Goal: Information Seeking & Learning: Learn about a topic

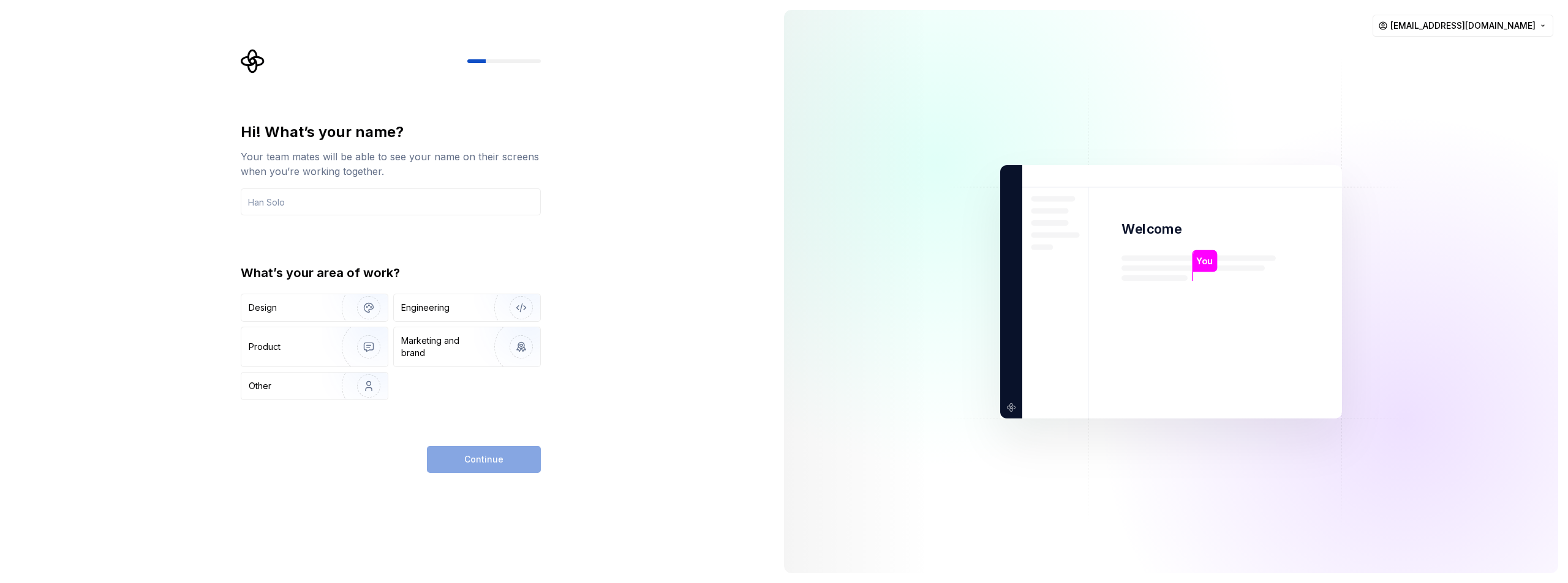
click at [134, 282] on div "Hi! What’s your name? Your team mates will be able to see your name on their sc…" at bounding box center [387, 291] width 774 height 583
click at [306, 307] on div "Design" at bounding box center [288, 307] width 77 height 12
click at [447, 311] on div "Engineering" at bounding box center [425, 307] width 48 height 12
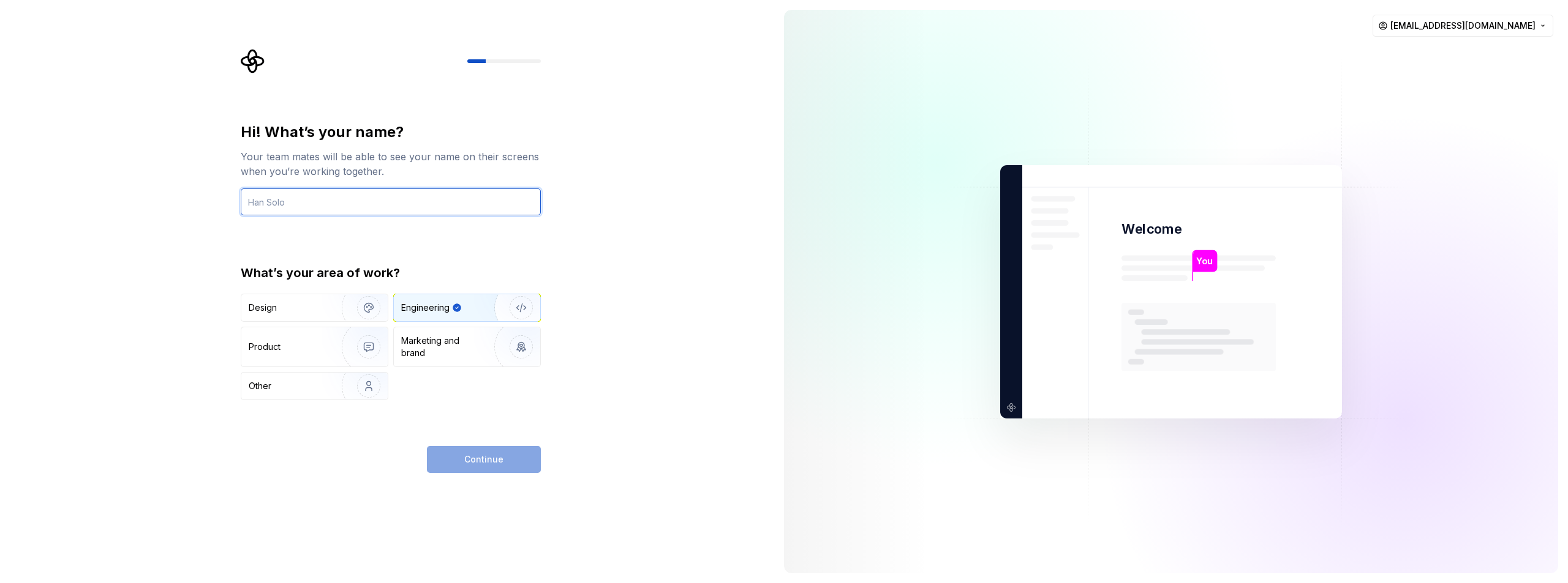
click at [358, 207] on input "text" at bounding box center [391, 202] width 300 height 27
type input "P_B"
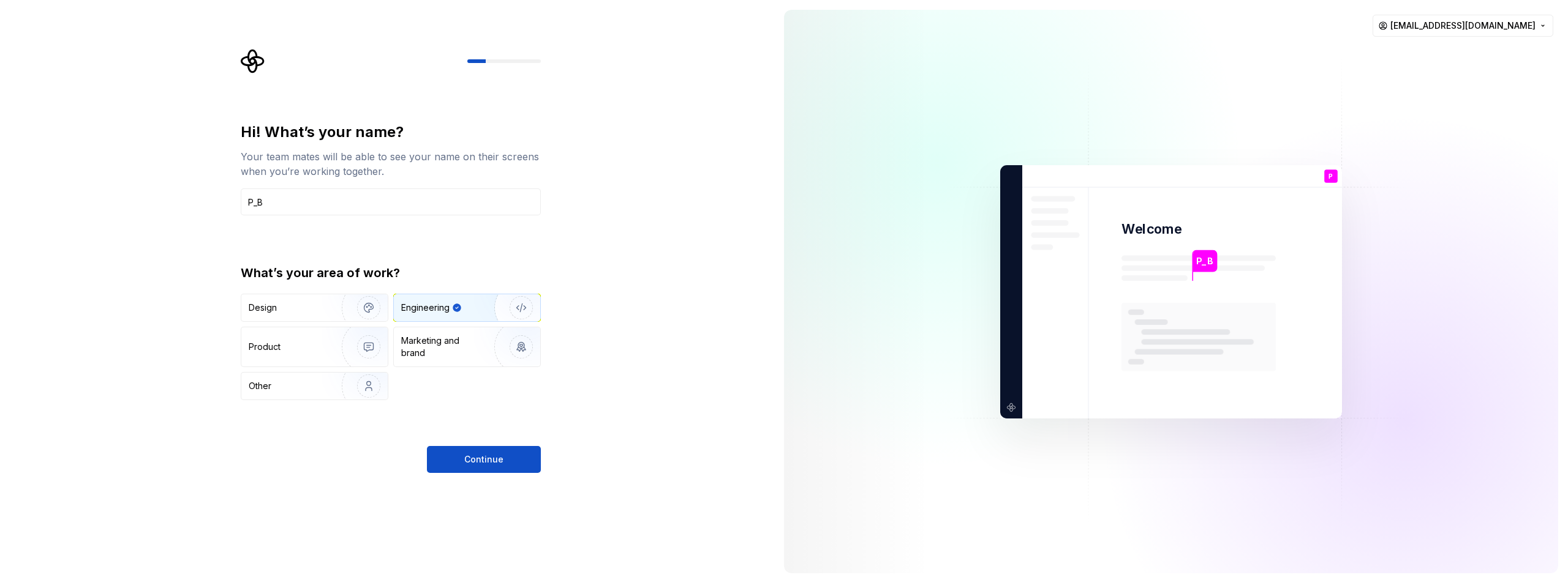
click at [587, 225] on div "Hi! What’s your name? Your team mates will be able to see your name on their sc…" at bounding box center [387, 291] width 774 height 583
click at [518, 463] on button "Continue" at bounding box center [483, 460] width 114 height 27
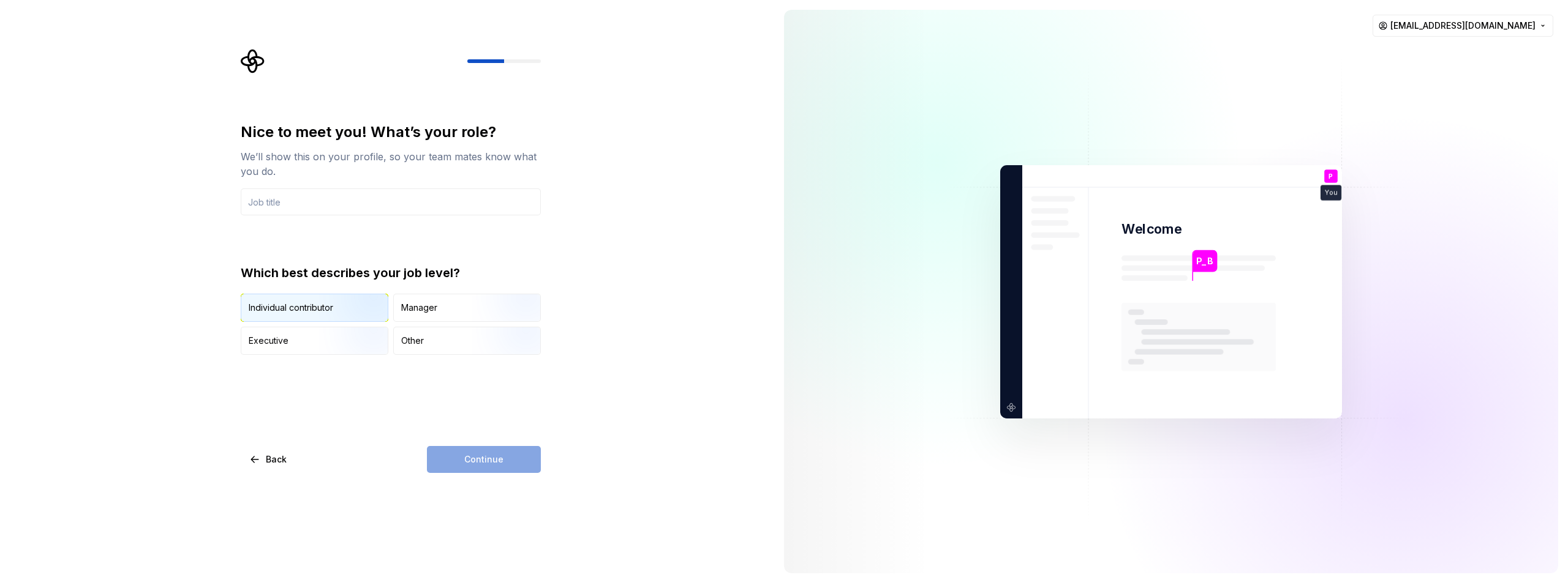
click at [366, 304] on img "button" at bounding box center [357, 323] width 78 height 82
click at [324, 205] on input "text" at bounding box center [391, 202] width 300 height 27
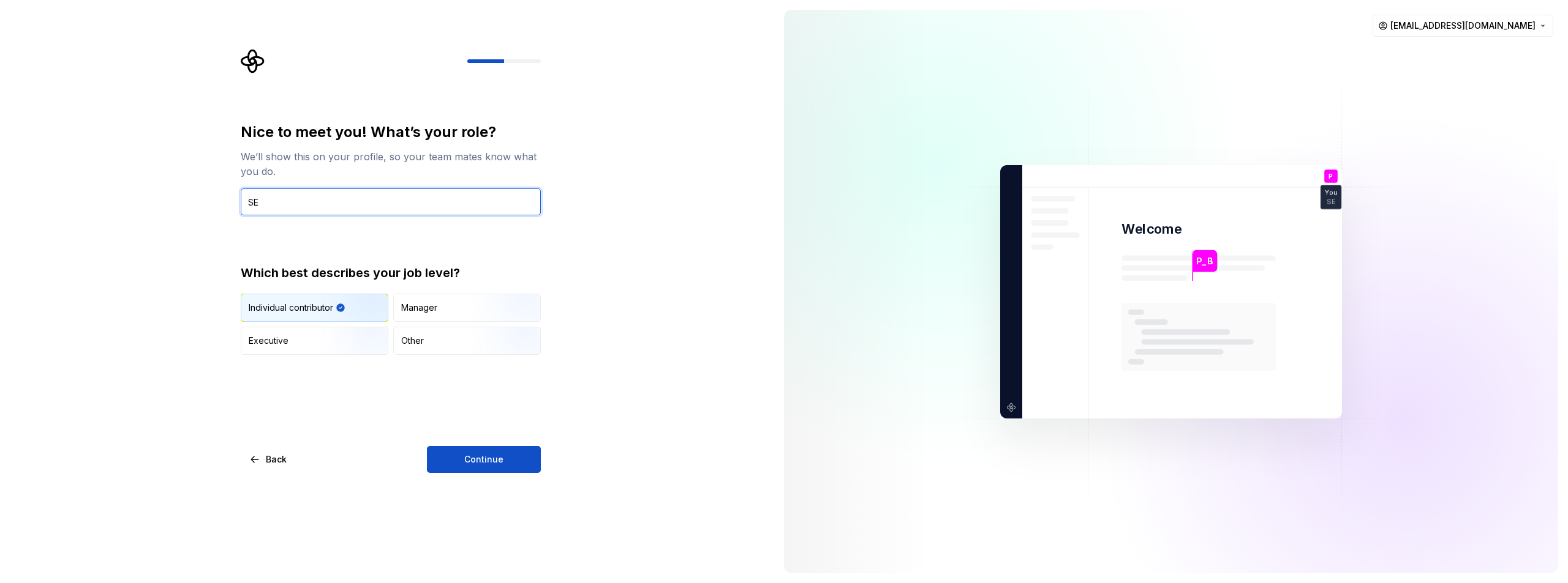
type input "SE"
click at [638, 255] on div "Nice to meet you! What’s your role? We’ll show this on your profile, so your te…" at bounding box center [387, 291] width 774 height 583
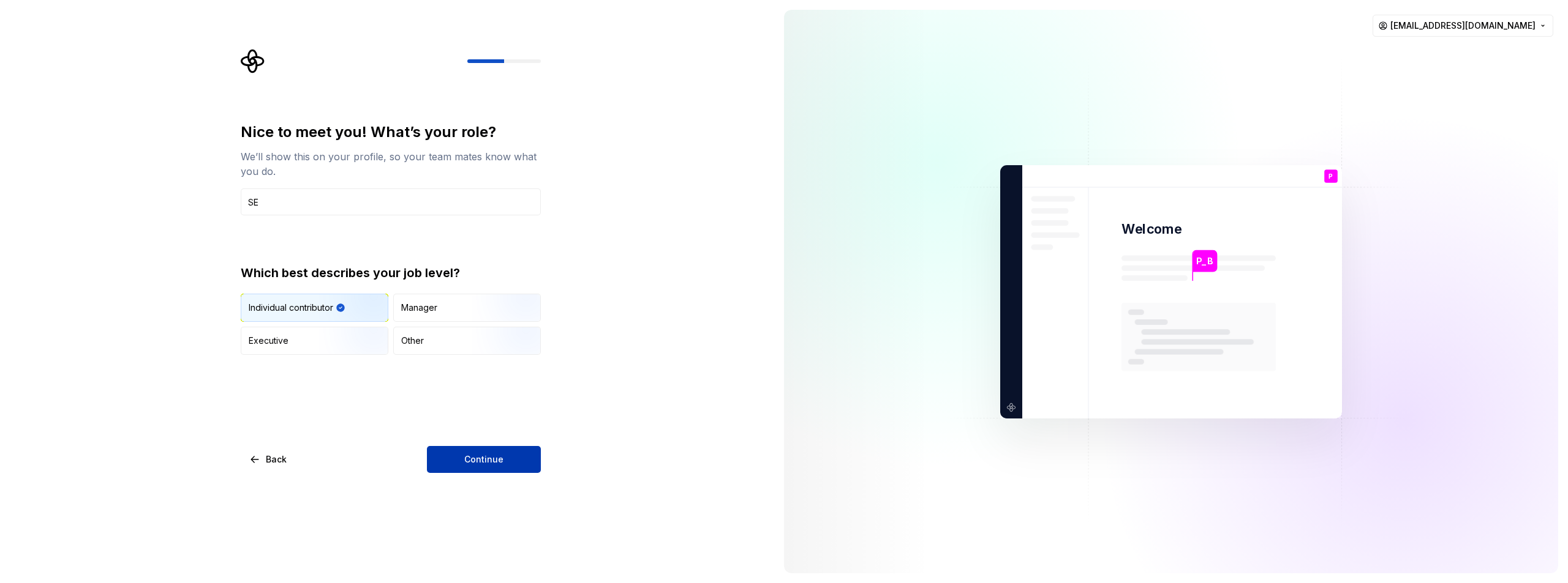
click at [485, 463] on span "Continue" at bounding box center [484, 460] width 39 height 12
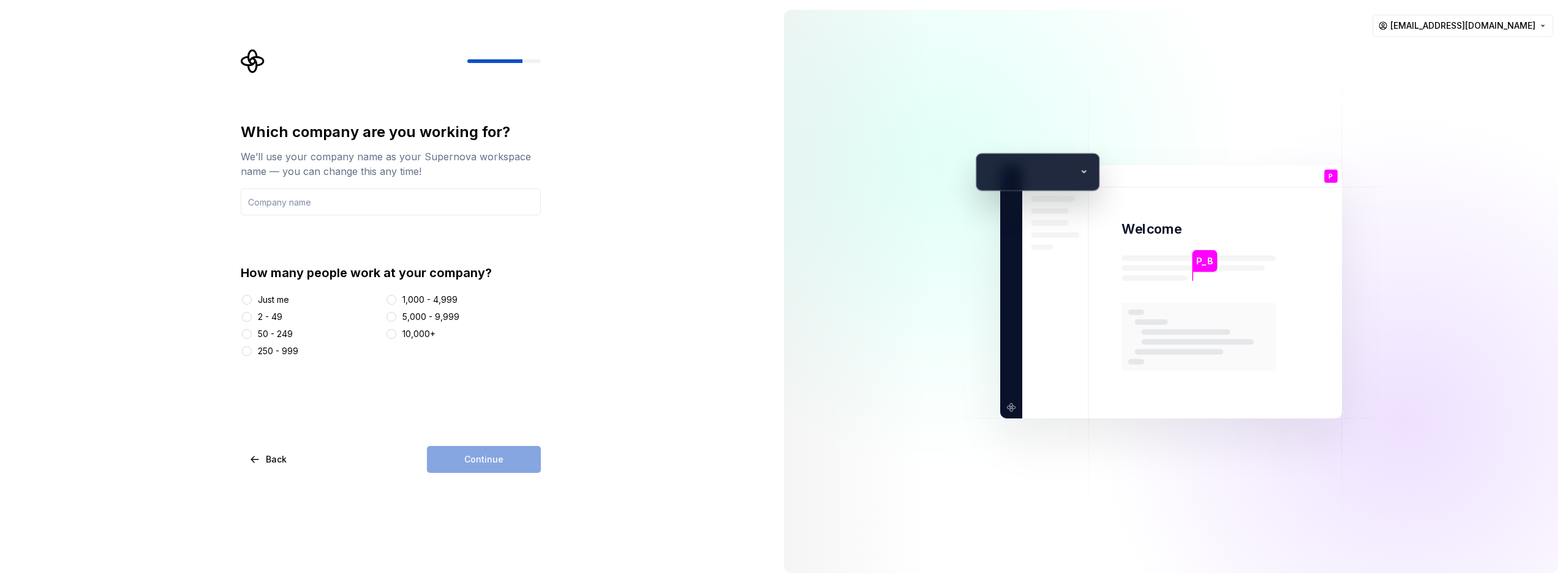
click at [275, 302] on div "Just me" at bounding box center [273, 300] width 31 height 12
click at [252, 302] on button "Just me" at bounding box center [247, 299] width 10 height 10
click at [479, 469] on div "Continue" at bounding box center [483, 460] width 114 height 27
click at [317, 207] on input "text" at bounding box center [391, 202] width 300 height 27
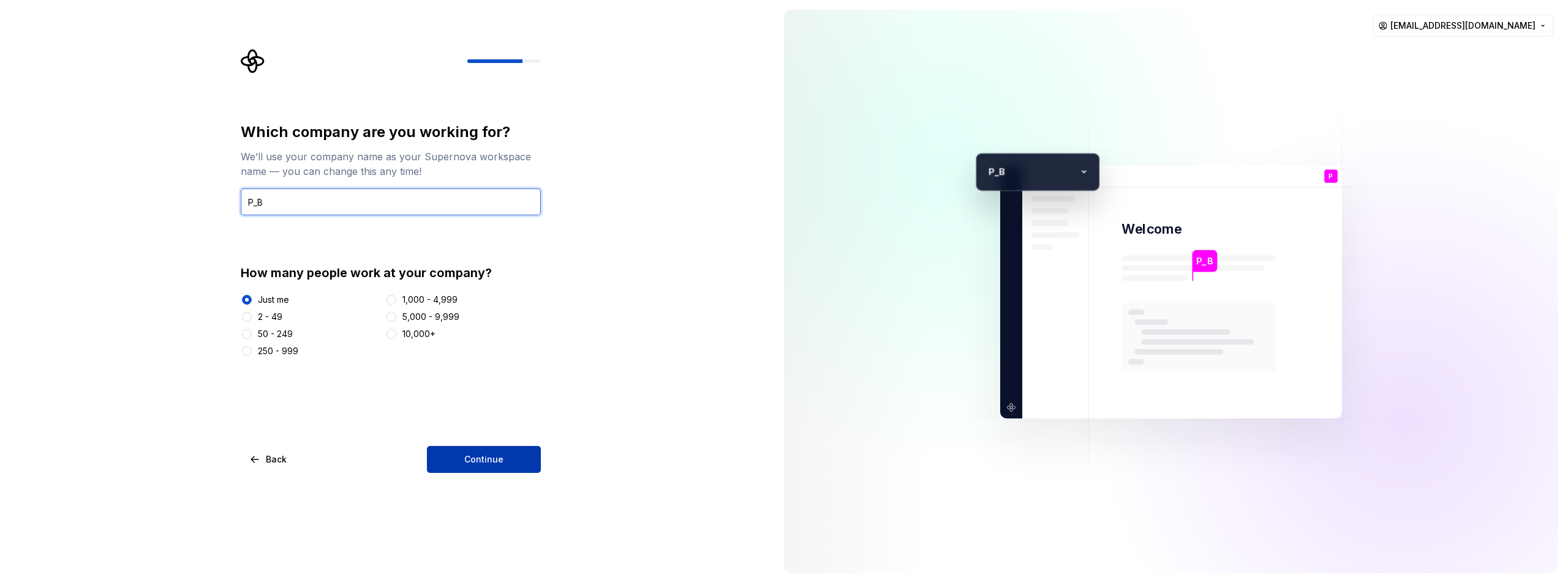
type input "P_B"
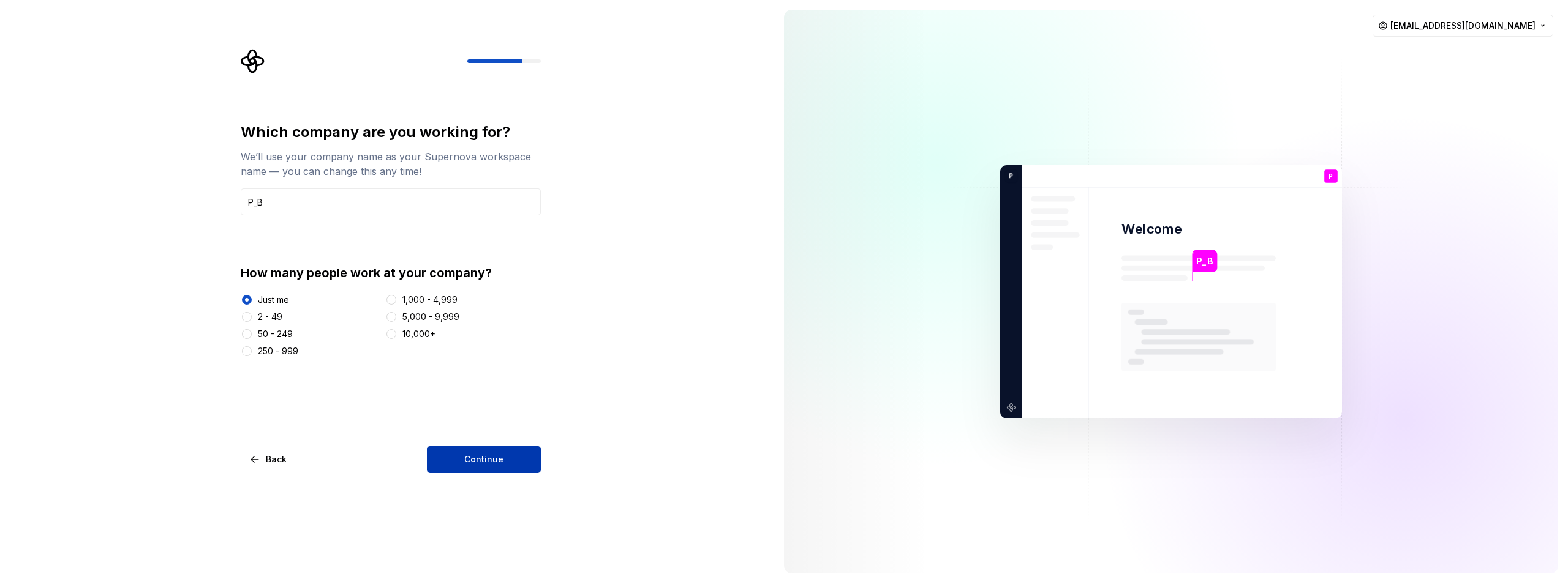
click at [531, 456] on button "Continue" at bounding box center [483, 460] width 114 height 27
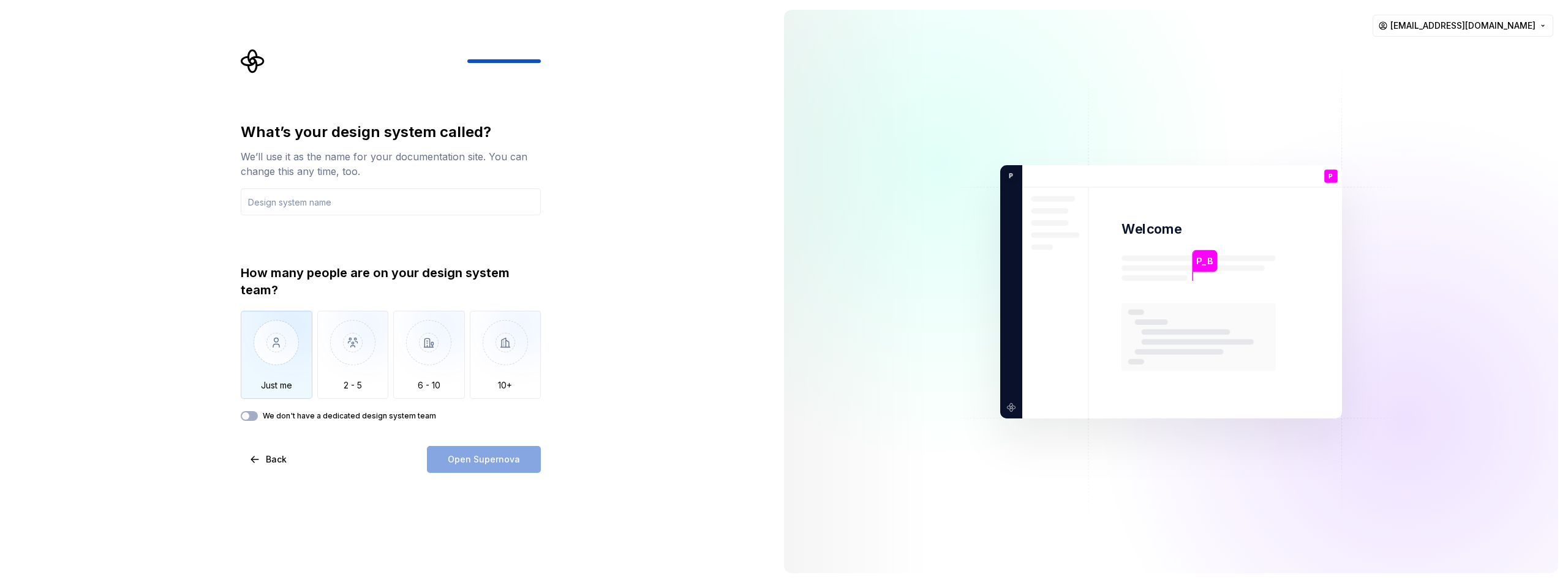
click at [270, 343] on img "button" at bounding box center [276, 352] width 71 height 82
click at [332, 206] on input "text" at bounding box center [391, 202] width 300 height 27
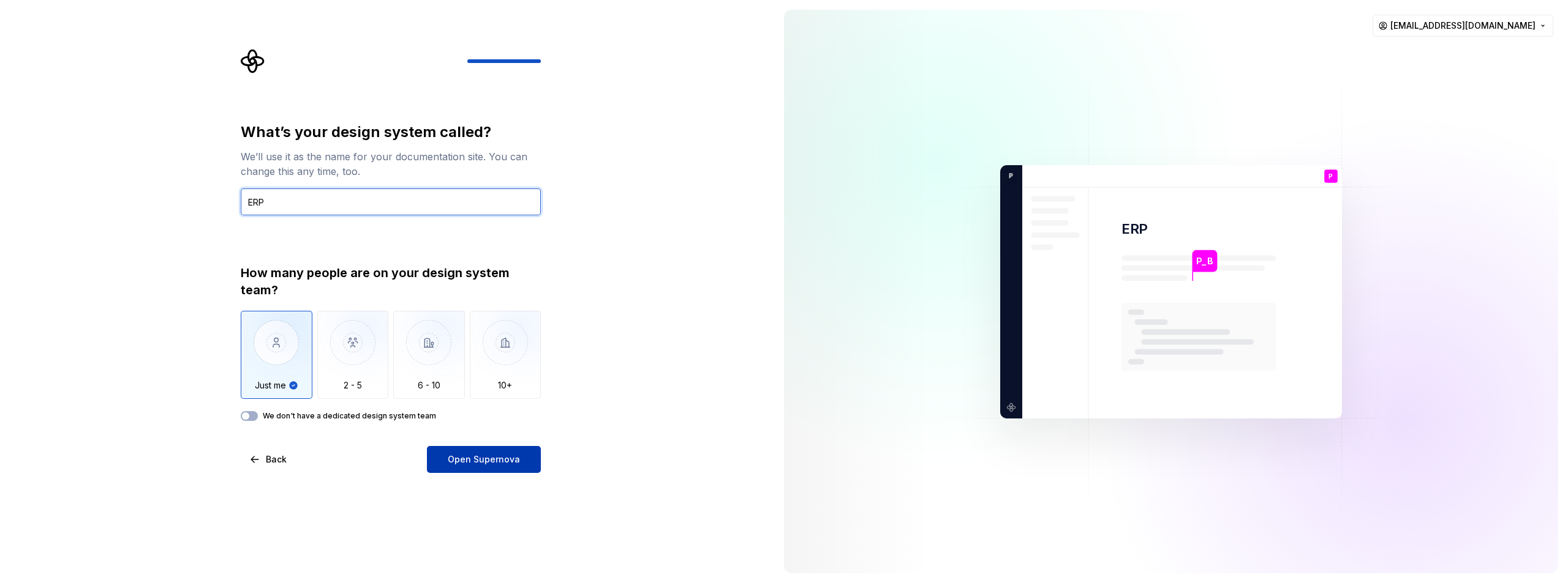
type input "ERP"
click at [444, 454] on button "Open Supernova" at bounding box center [483, 460] width 114 height 27
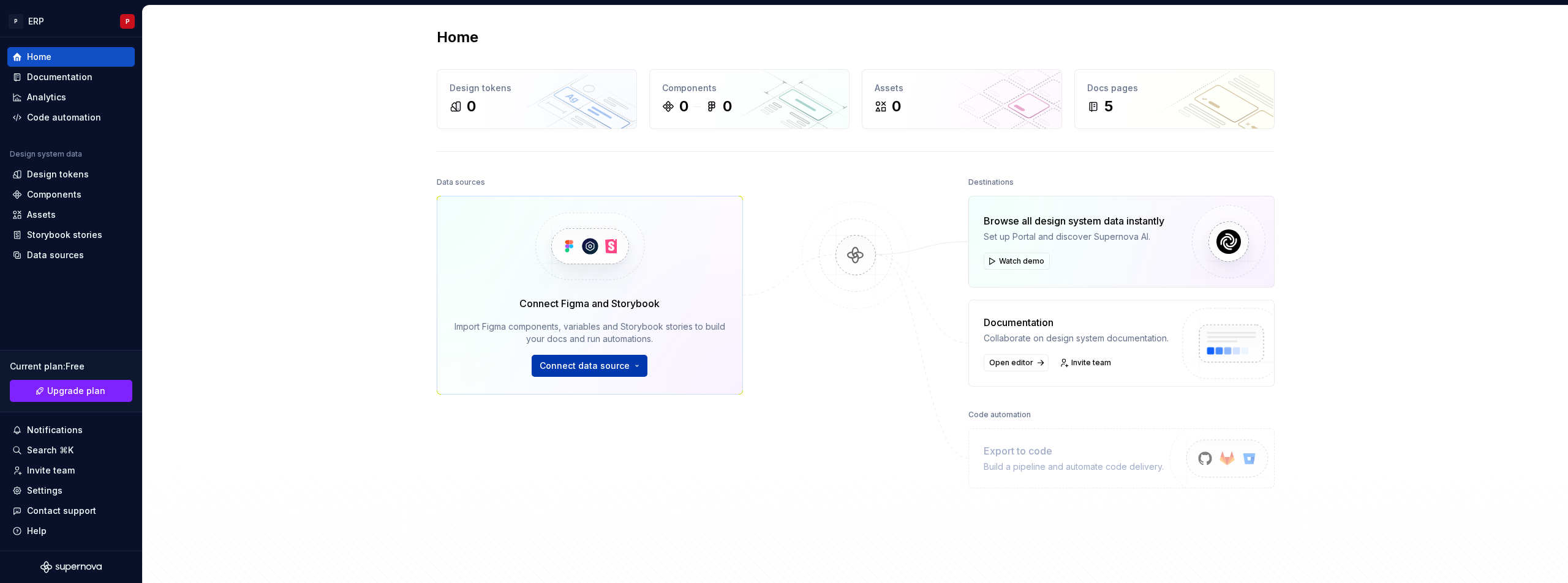
click at [626, 365] on button "Connect data source" at bounding box center [589, 366] width 116 height 22
click at [62, 72] on div "Documentation" at bounding box center [59, 77] width 65 height 12
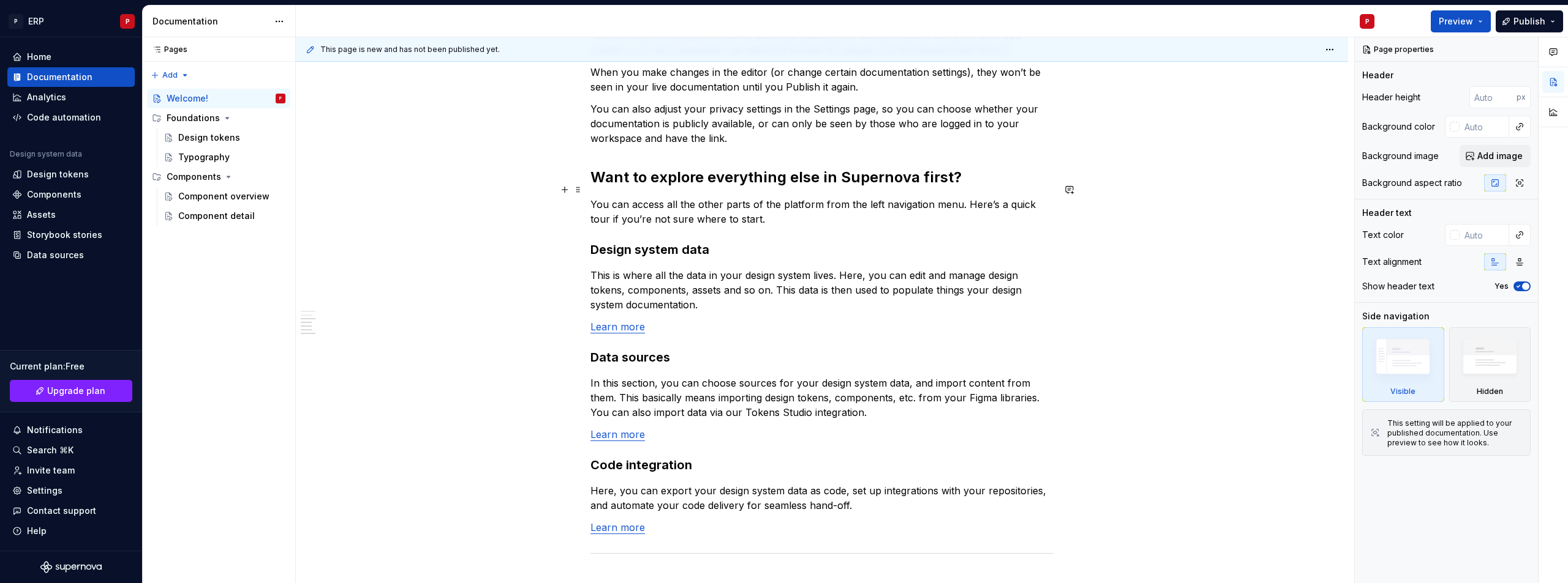
scroll to position [857, 0]
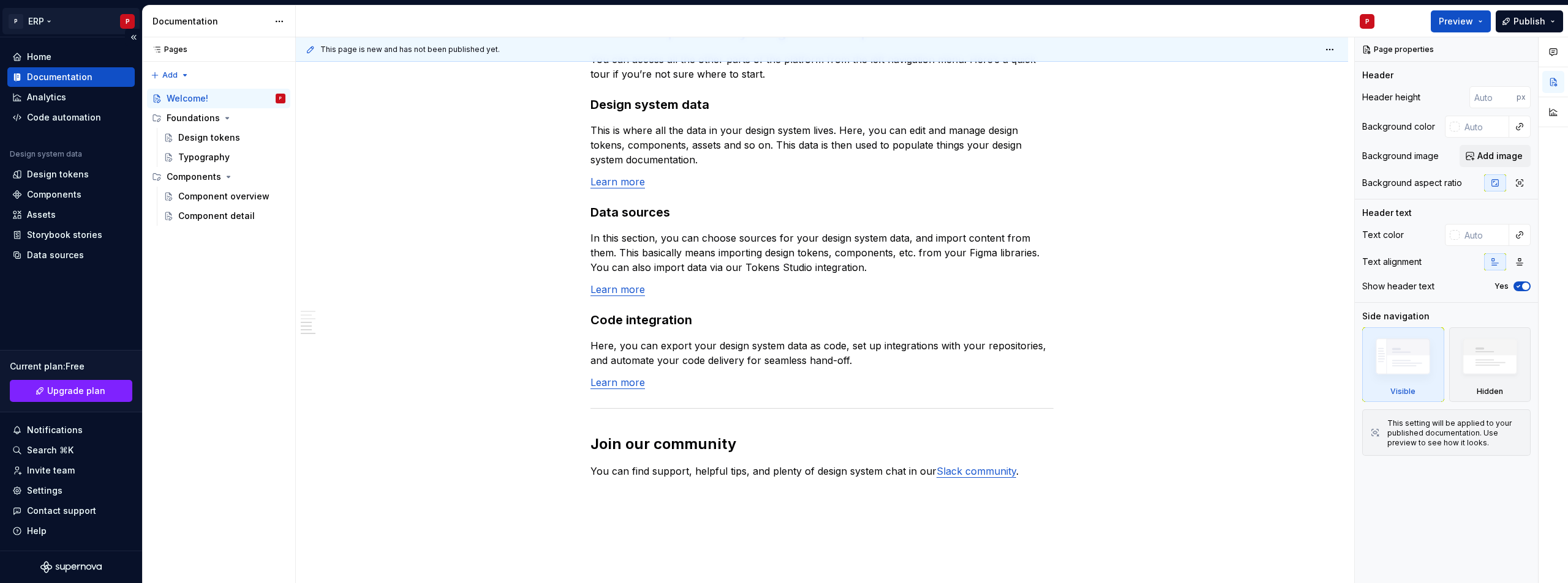
click at [47, 26] on html "P ERP P Home Documentation Analytics Code automation Design system data Design …" at bounding box center [784, 291] width 1568 height 583
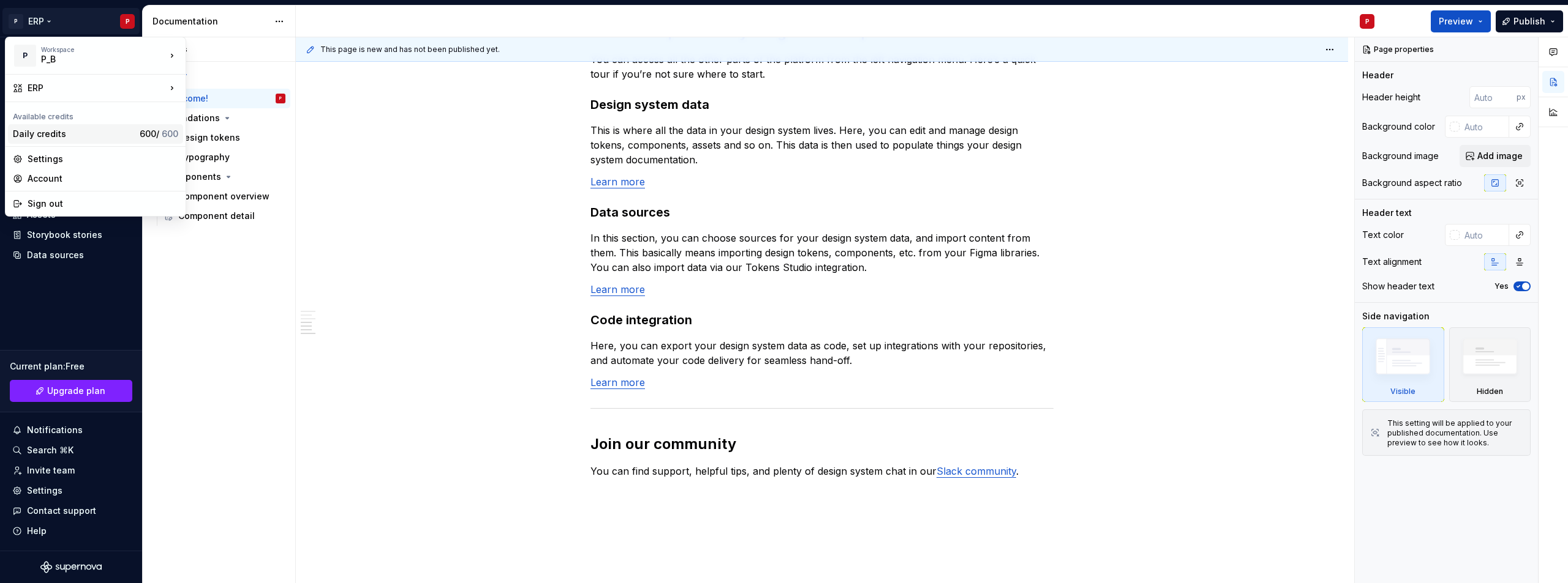
click at [51, 139] on div "Daily credits" at bounding box center [74, 134] width 122 height 12
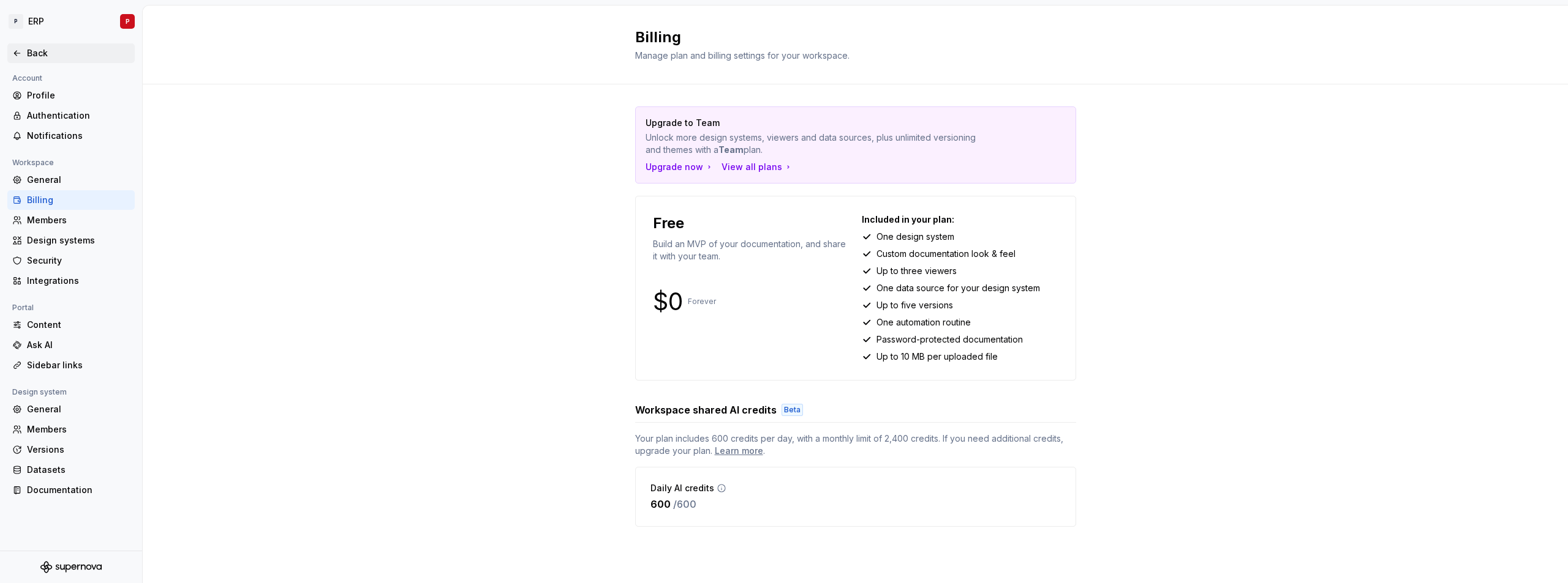
click at [45, 61] on div "Back" at bounding box center [71, 53] width 127 height 19
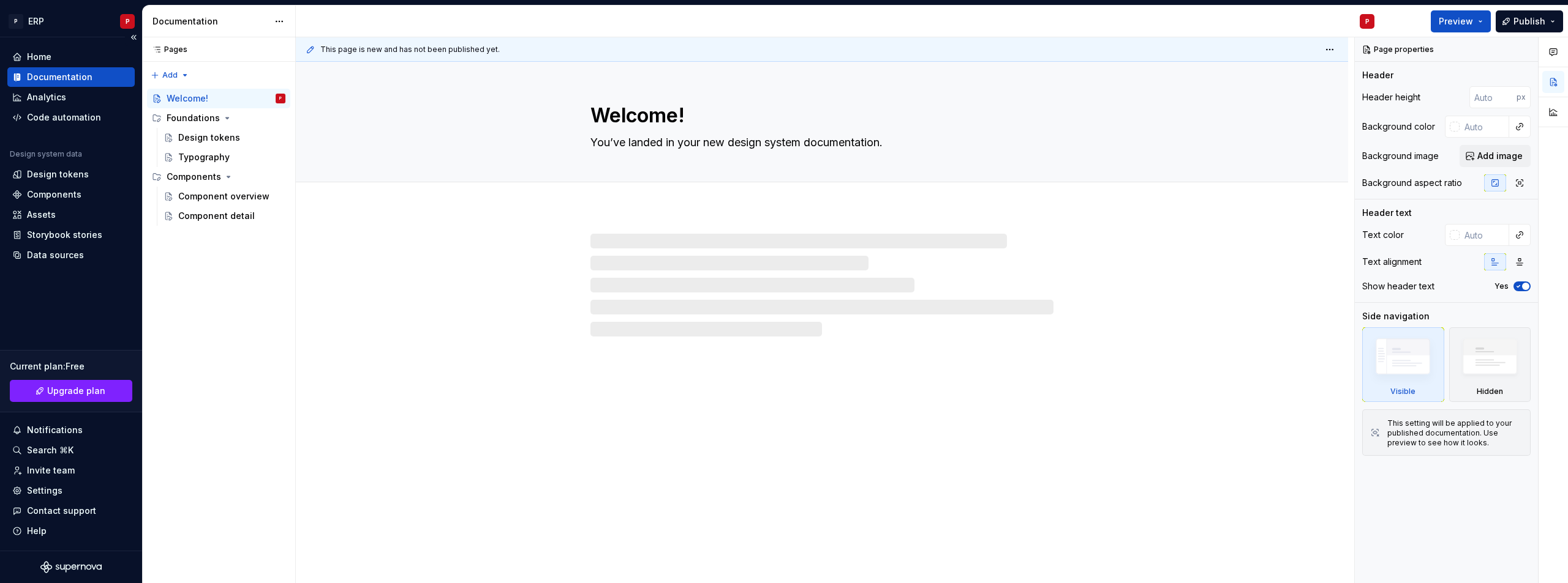
click at [70, 75] on div "Documentation" at bounding box center [59, 77] width 65 height 12
click at [95, 22] on html "P ERP P Home Documentation Analytics Code automation Design system data Design …" at bounding box center [784, 291] width 1568 height 583
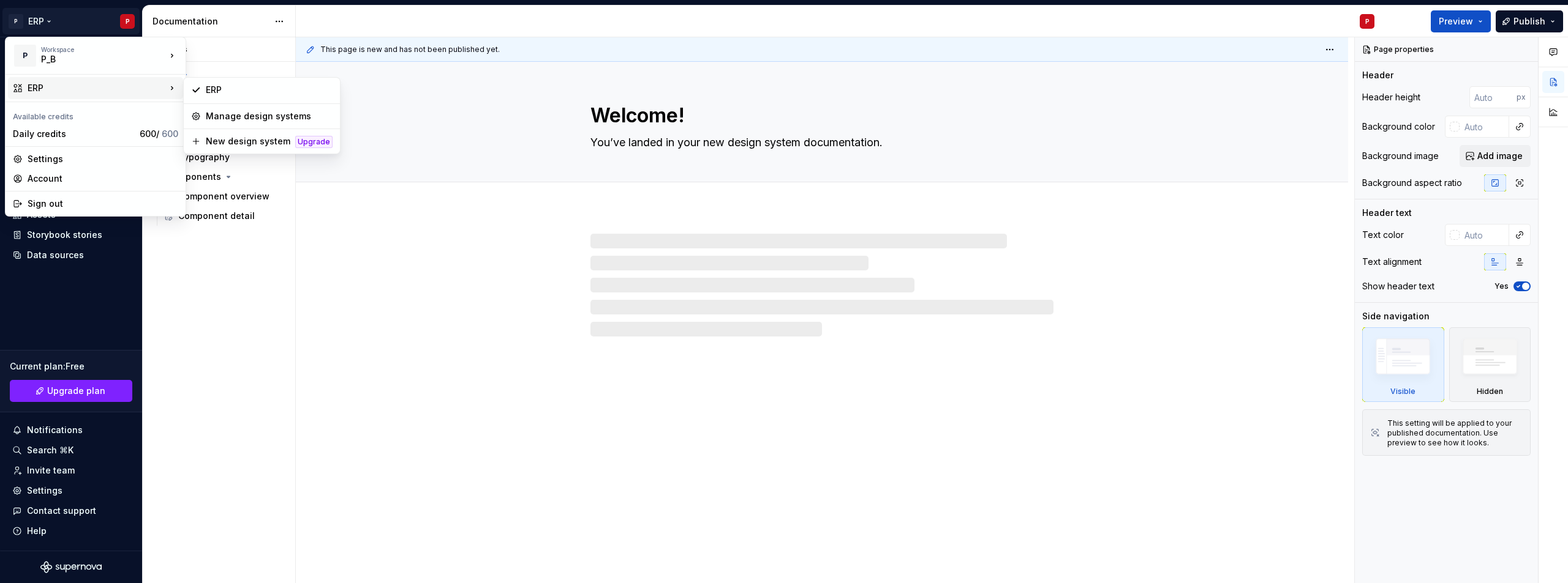
click at [80, 81] on div "ERP" at bounding box center [96, 88] width 175 height 22
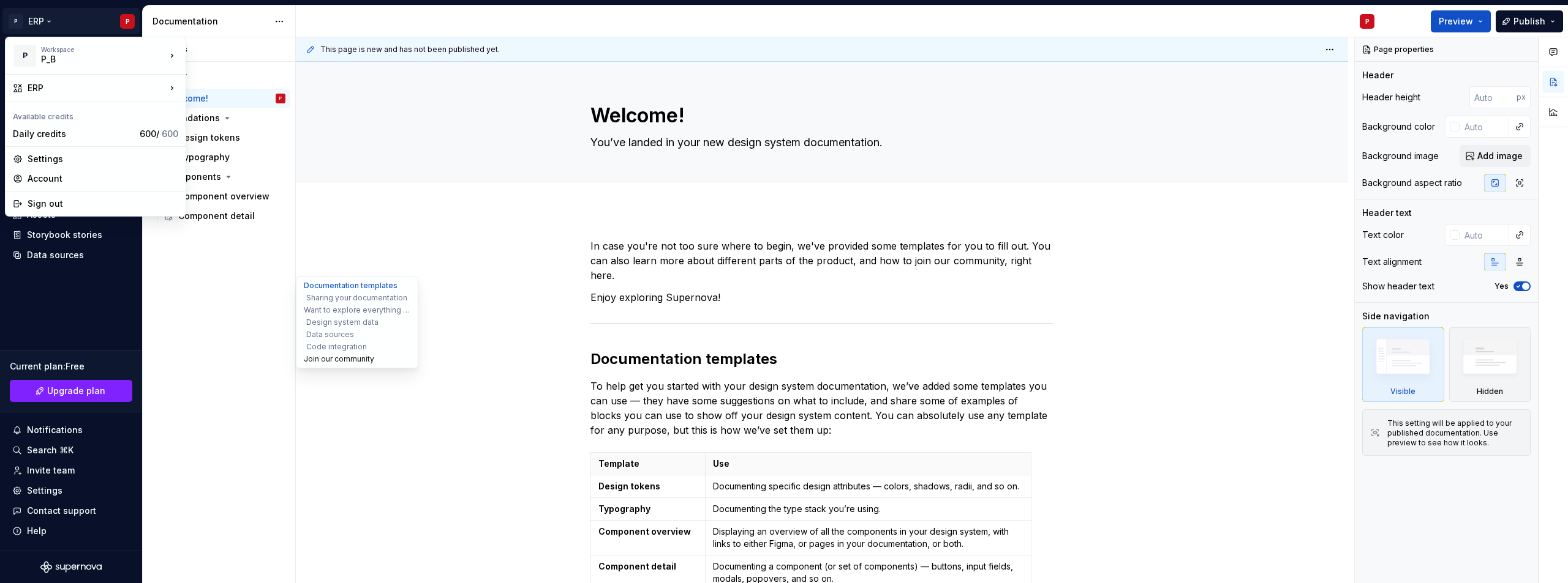
click at [360, 364] on button "Join our community" at bounding box center [357, 359] width 117 height 12
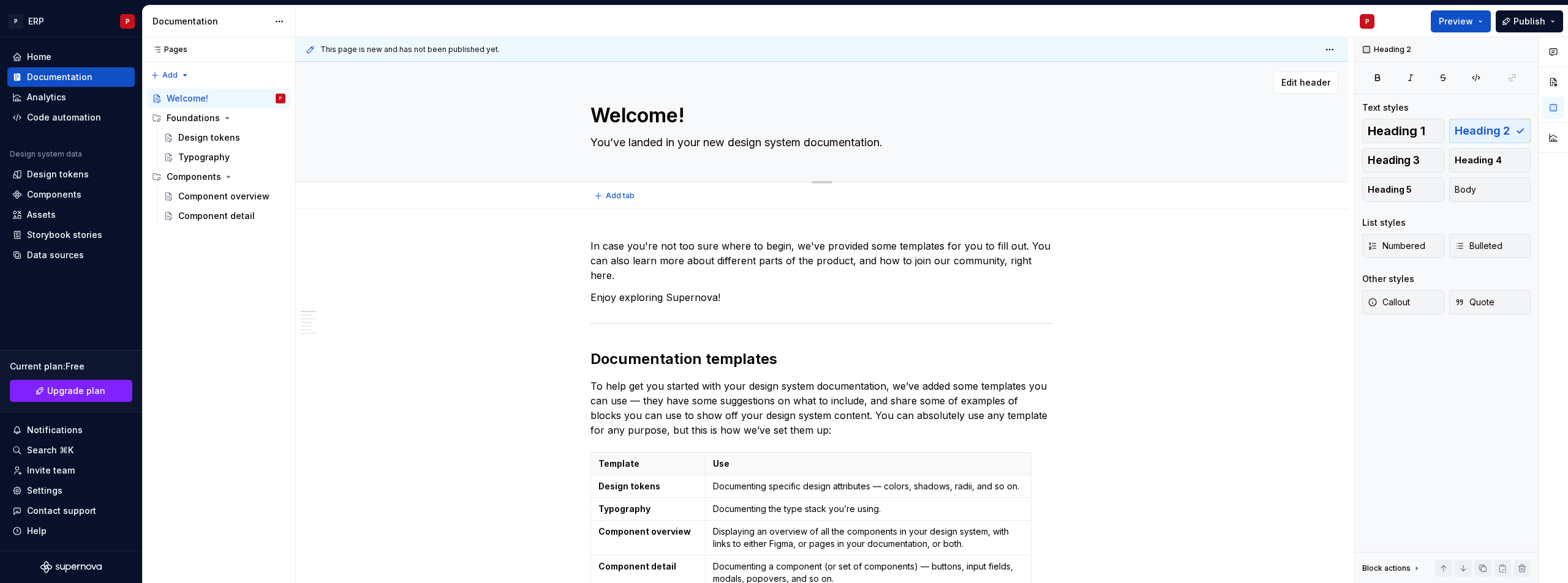
click at [687, 91] on div "Edit header" at bounding box center [817, 82] width 1043 height 22
click at [1332, 51] on html "P ERP P Home Documentation Analytics Code automation Design system data Design …" at bounding box center [784, 291] width 1568 height 583
click at [1224, 204] on html "P ERP P Home Documentation Analytics Code automation Design system data Design …" at bounding box center [784, 291] width 1568 height 583
click at [230, 144] on div "Design tokens" at bounding box center [232, 137] width 107 height 17
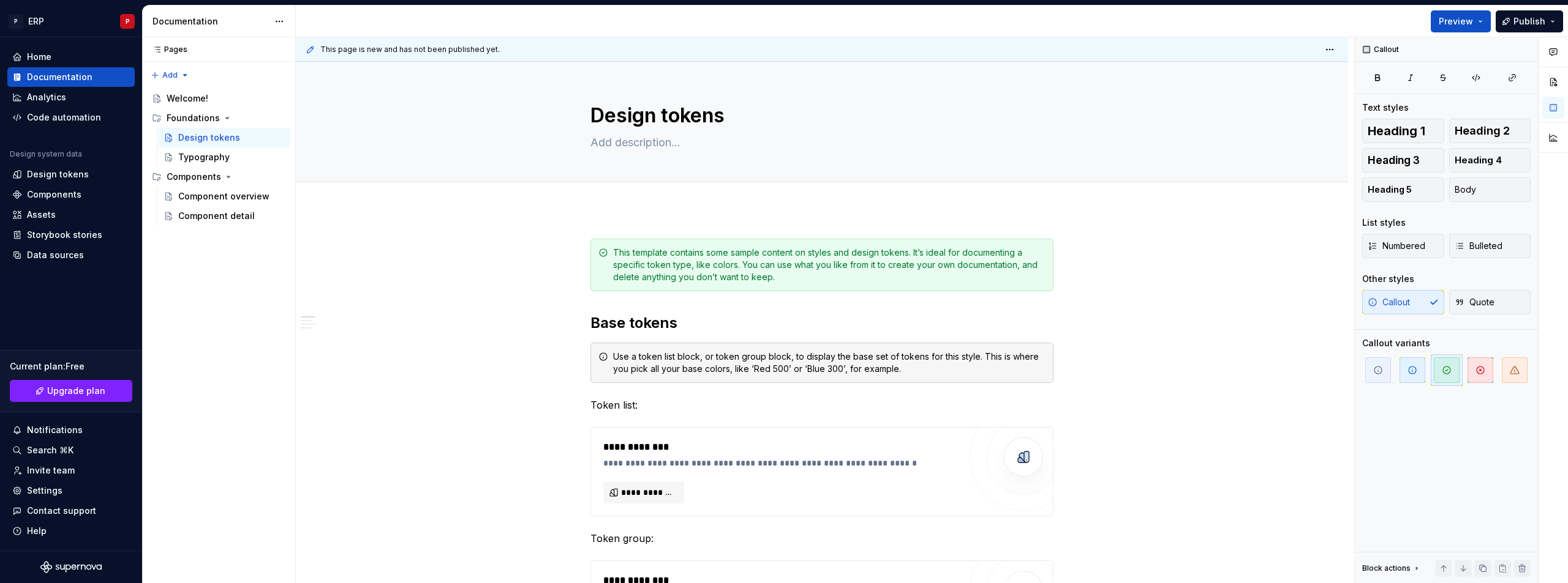
type textarea "*"
